Goal: Transaction & Acquisition: Obtain resource

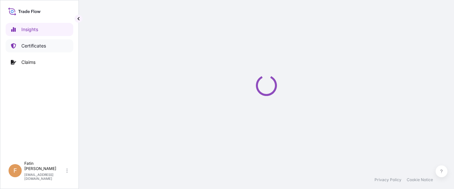
click at [41, 45] on p "Certificates" at bounding box center [33, 46] width 25 height 7
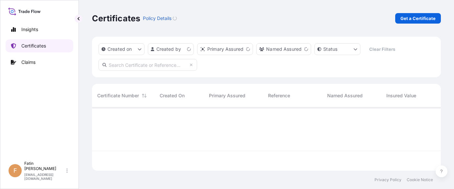
scroll to position [62, 344]
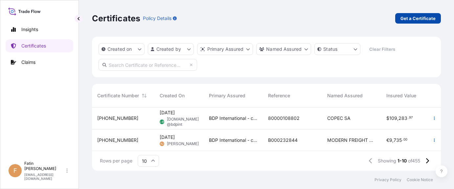
click at [403, 18] on p "Get a Certificate" at bounding box center [417, 18] width 35 height 7
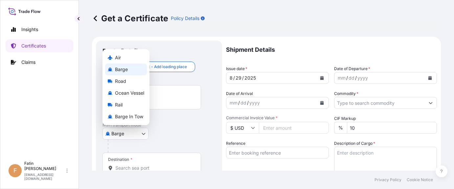
click at [118, 132] on body "Insights Certificates Claims F Fatin Japridin [EMAIL_ADDRESS][DOMAIN_NAME] Get …" at bounding box center [227, 94] width 454 height 189
click at [125, 95] on span "Ocean Vessel" at bounding box center [129, 93] width 29 height 7
select select "Ocean Vessel"
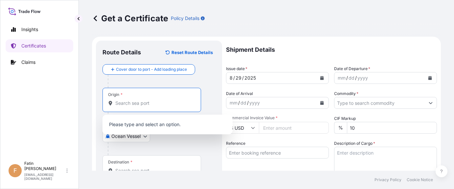
click at [138, 100] on input "Origin *" at bounding box center [153, 103] width 77 height 7
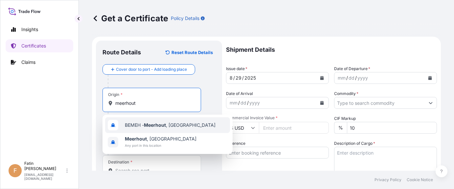
click at [142, 124] on span "BEMEH - [GEOGRAPHIC_DATA] , [GEOGRAPHIC_DATA]" at bounding box center [170, 125] width 91 height 7
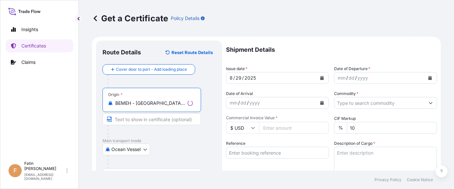
type input "BEMEH - [GEOGRAPHIC_DATA], [GEOGRAPHIC_DATA]"
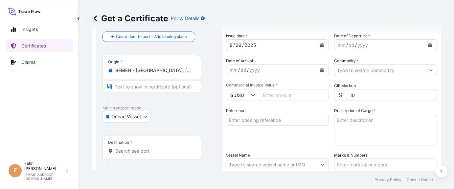
click at [149, 151] on input "Destination *" at bounding box center [153, 151] width 77 height 7
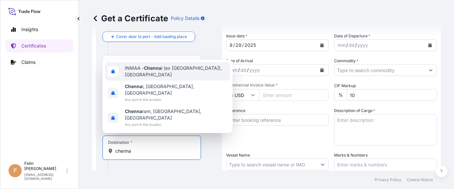
click at [170, 78] on span "INMAA - Chenna i (ex [GEOGRAPHIC_DATA]), [GEOGRAPHIC_DATA]" at bounding box center [176, 71] width 102 height 13
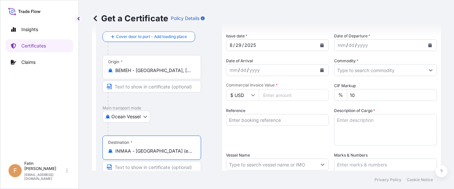
type input "INMAA - [GEOGRAPHIC_DATA] (ex [GEOGRAPHIC_DATA]), [GEOGRAPHIC_DATA]"
click at [51, 140] on div "Insights Certificates Claims" at bounding box center [40, 87] width 68 height 141
click at [428, 42] on button "Calendar" at bounding box center [430, 45] width 11 height 11
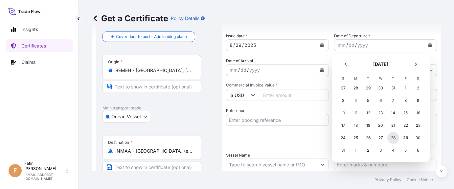
click at [396, 136] on div "28" at bounding box center [393, 138] width 12 height 12
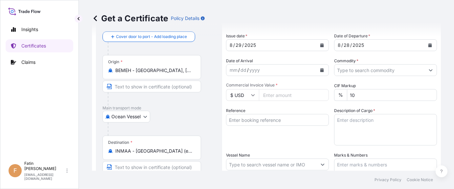
click at [44, 140] on div "Insights Certificates Claims" at bounding box center [40, 87] width 68 height 141
click at [320, 69] on icon "Calendar" at bounding box center [322, 70] width 4 height 4
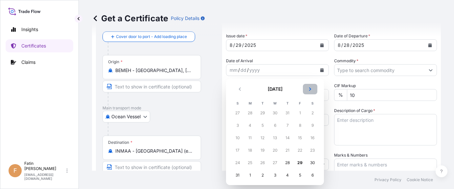
click at [309, 91] on button "Next" at bounding box center [310, 89] width 14 height 11
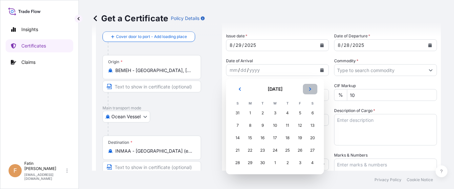
click at [309, 91] on button "Next" at bounding box center [310, 89] width 14 height 11
click at [316, 139] on div "18" at bounding box center [312, 138] width 12 height 12
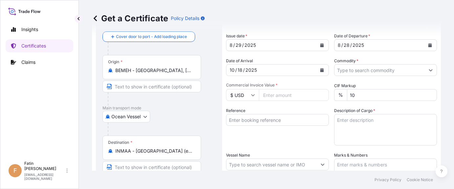
click at [45, 108] on div "Insights Certificates Claims" at bounding box center [40, 87] width 68 height 141
click at [339, 72] on input "Commodity *" at bounding box center [379, 70] width 90 height 12
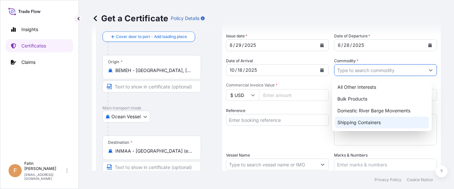
click at [346, 120] on div "Shipping Containers" at bounding box center [382, 123] width 95 height 12
type input "Shipping Containers"
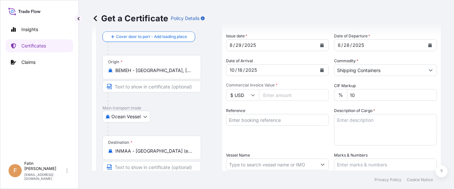
click at [275, 96] on input "Commercial Invoice Value *" at bounding box center [294, 95] width 70 height 12
type input "77400.00"
click at [261, 120] on input "Reference" at bounding box center [277, 120] width 103 height 12
paste input "B000234007"
type input "B000234007"
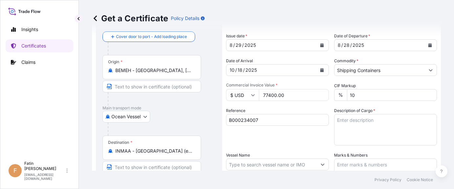
scroll to position [66, 0]
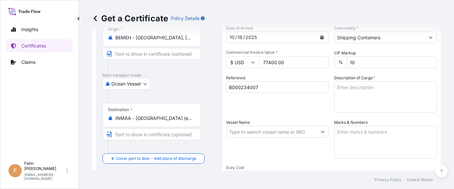
click at [277, 131] on input "Vessel Name" at bounding box center [271, 132] width 90 height 12
paste input "GSL [PERSON_NAME]"
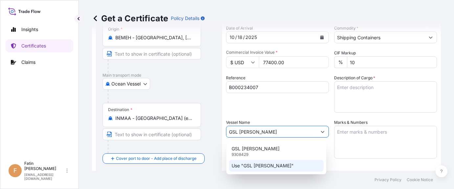
click at [262, 169] on p "Use "GSL [PERSON_NAME]"" at bounding box center [262, 166] width 62 height 7
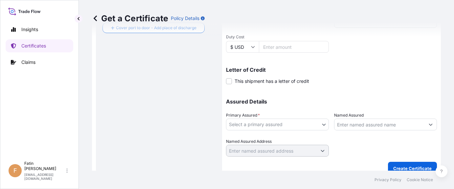
scroll to position [197, 0]
type input "GSL [PERSON_NAME]"
click at [270, 124] on body "0 options available. 2 options available. Insights Certificates Claims F Fatin …" at bounding box center [227, 94] width 454 height 189
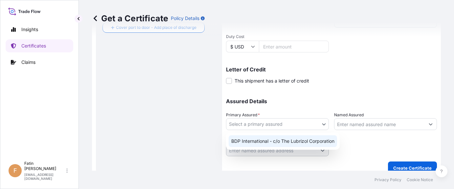
click at [266, 141] on div "BDP International - c/o The Lubrizol Corporation" at bounding box center [283, 142] width 108 height 12
select select "31972"
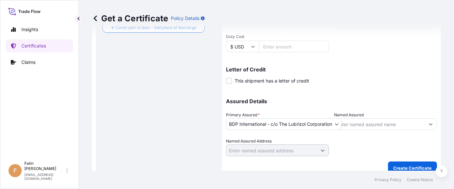
click at [194, 132] on div "Route Details Reset Route Details Cover door to port - Add loading place Place …" at bounding box center [158, 9] width 113 height 318
click at [365, 123] on input "Named Assured" at bounding box center [379, 125] width 90 height 12
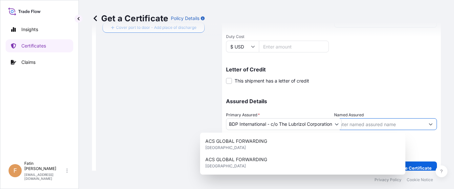
paste input "POLYHOSE INDIA PVT LTD (E O U DIVISION)"
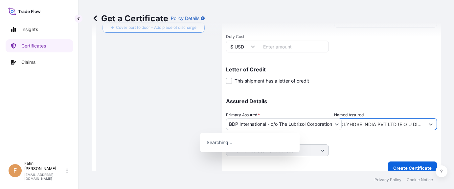
scroll to position [0, 14]
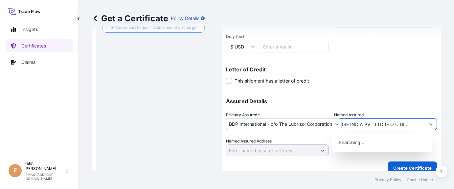
type input "POLYHOSE INDIA PVT LTD (E O U DIVISION)"
click at [372, 73] on div "Letter of Credit This shipment has a letter of credit Letter of credit * Letter…" at bounding box center [331, 75] width 211 height 17
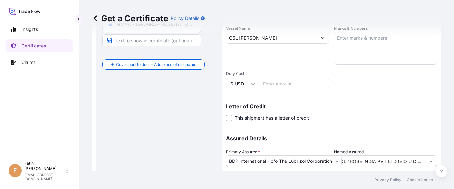
scroll to position [66, 0]
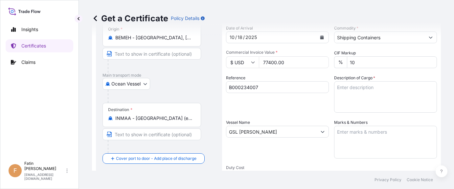
click at [29, 116] on div "Insights Certificates Claims" at bounding box center [40, 87] width 68 height 141
click at [388, 96] on textarea "Description of Cargo *" at bounding box center [385, 97] width 103 height 32
paste textarea "720 BAG LOADED ONTO 18 PALLETS LOADED INTO 1 40' CONTAINER(S) ESTANE(R) 58212 N…"
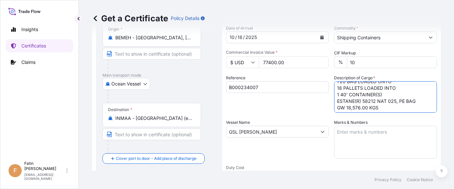
scroll to position [0, 0]
type textarea "720 BAG LOADED ONTO 18 PALLETS LOADED INTO 1 40' CONTAINER(S) ESTANE(R) 58212 N…"
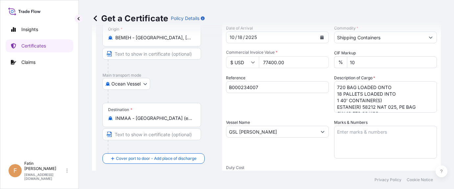
click at [33, 113] on div "Insights Certificates Claims" at bounding box center [40, 87] width 68 height 141
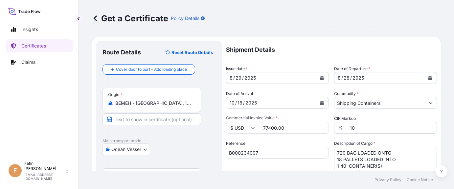
click at [25, 128] on div "Insights Certificates Claims" at bounding box center [40, 87] width 68 height 141
click at [29, 120] on div "Insights Certificates Claims" at bounding box center [40, 87] width 68 height 141
click at [9, 121] on div "Insights Certificates Claims" at bounding box center [40, 87] width 68 height 141
click at [21, 136] on div "Insights Certificates Claims" at bounding box center [40, 87] width 68 height 141
click at [44, 110] on div "Insights Certificates Claims" at bounding box center [40, 87] width 68 height 141
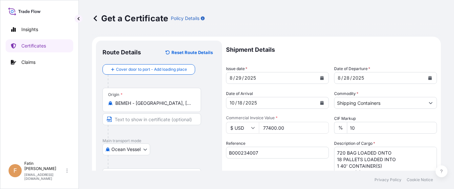
scroll to position [33, 0]
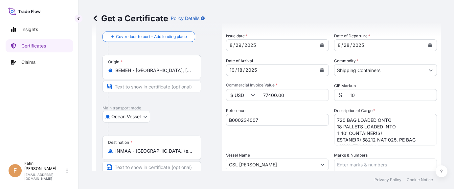
click at [41, 140] on div "Insights Certificates Claims" at bounding box center [40, 87] width 68 height 141
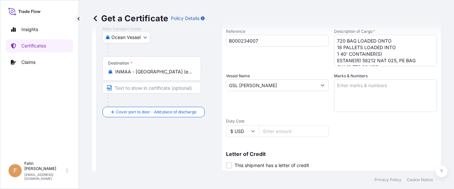
scroll to position [131, 0]
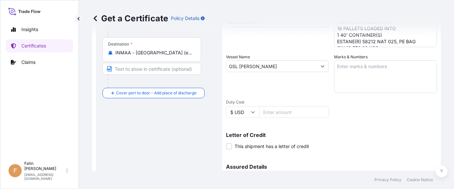
click at [69, 130] on div "Insights Certificates Claims" at bounding box center [40, 87] width 68 height 141
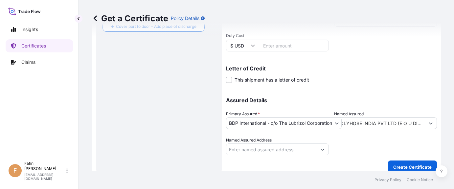
scroll to position [205, 0]
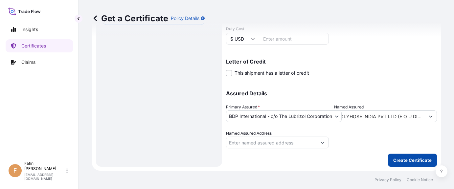
click at [397, 160] on p "Create Certificate" at bounding box center [412, 160] width 38 height 7
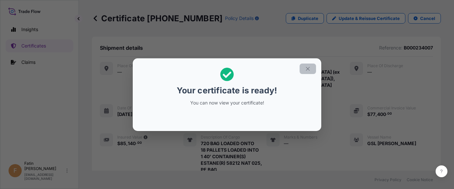
click at [310, 68] on icon "button" at bounding box center [308, 69] width 6 height 6
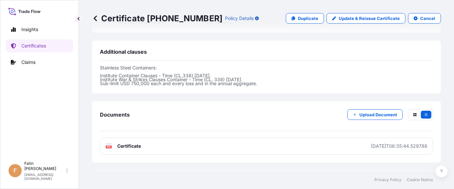
scroll to position [263, 0]
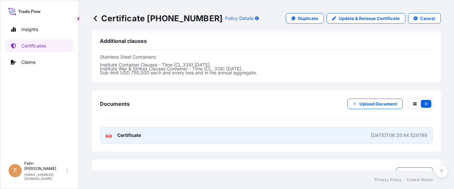
click at [112, 135] on rect at bounding box center [109, 136] width 6 height 3
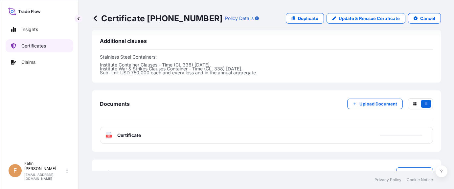
click at [29, 47] on p "Certificates" at bounding box center [33, 46] width 25 height 7
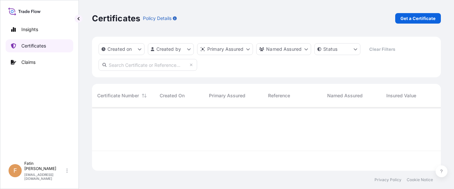
scroll to position [62, 344]
